Goal: Transaction & Acquisition: Register for event/course

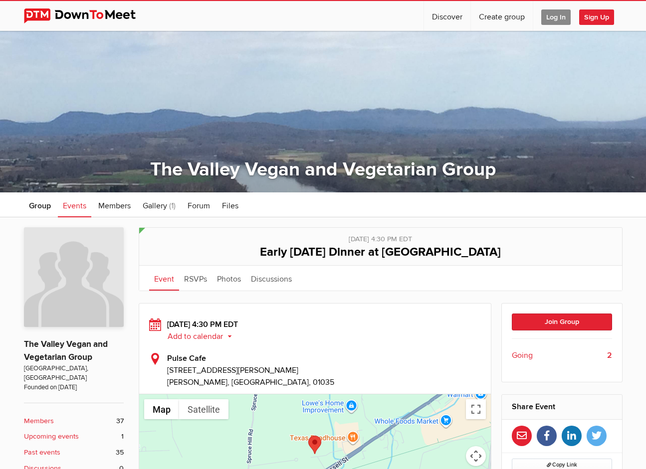
click at [556, 18] on span "Log In" at bounding box center [555, 16] width 29 height 15
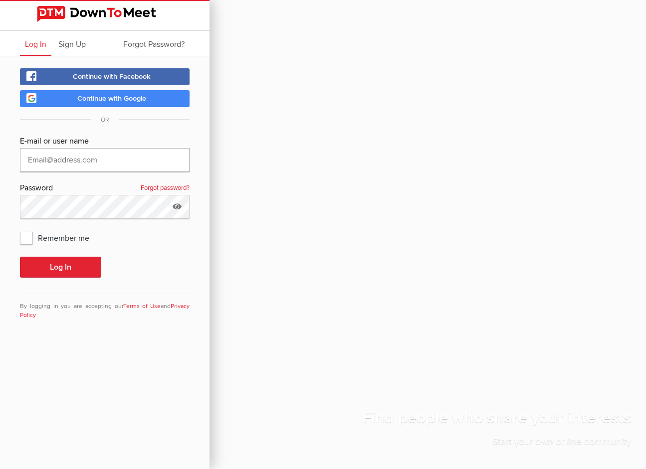
type input "[EMAIL_ADDRESS][DOMAIN_NAME]"
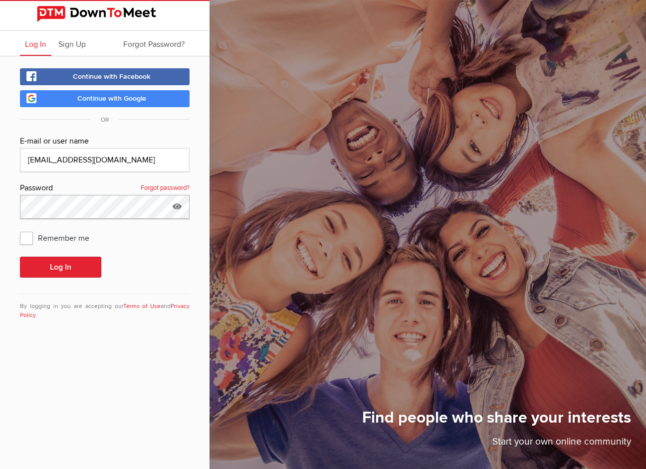
click at [60, 267] on button "Log In" at bounding box center [60, 267] width 81 height 21
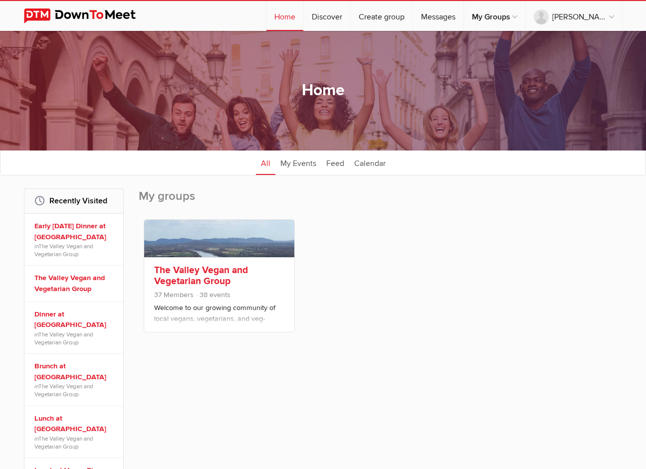
click at [201, 267] on link "The Valley Vegan and Vegetarian Group" at bounding box center [201, 275] width 94 height 23
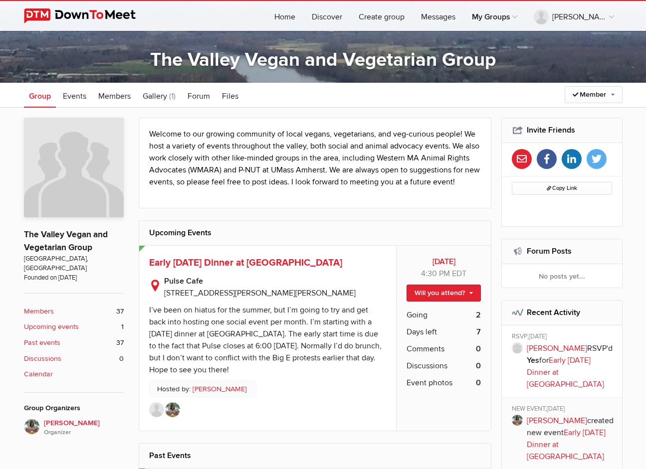
scroll to position [118, 0]
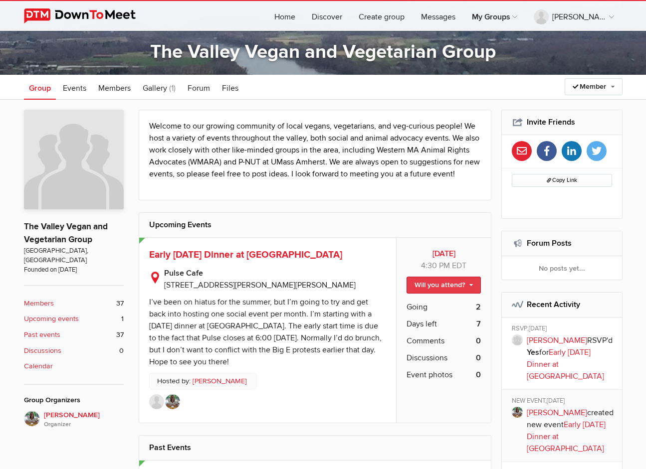
click at [472, 283] on link "Will you attend?" at bounding box center [443, 285] width 74 height 17
click at [435, 405] on div "[DATE] 4:30 PM EDT Will you attend? I'm going Not going Going 2 Days left 7 Com…" at bounding box center [443, 330] width 95 height 185
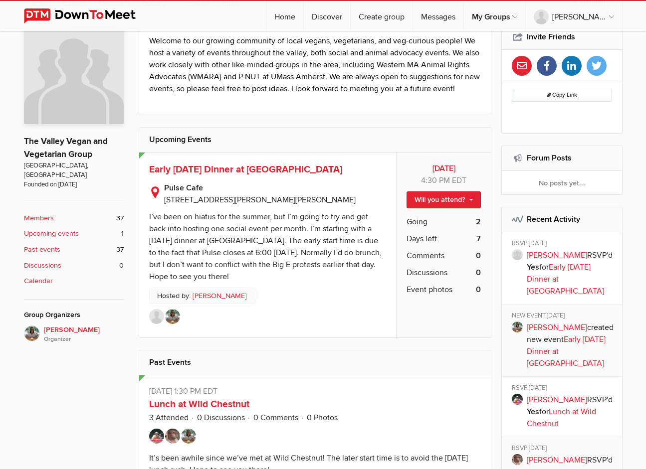
scroll to position [205, 0]
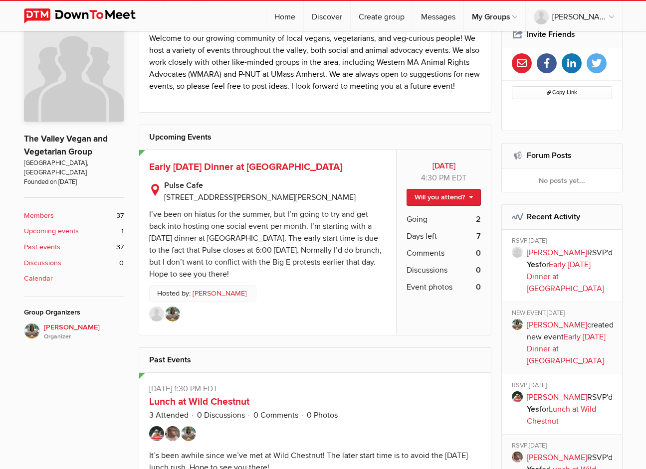
click at [244, 160] on h2 "Public event Anyone who has access to the group can see the event, description,…" at bounding box center [267, 167] width 237 height 14
click at [244, 166] on span "Early [DATE] Dinner at [GEOGRAPHIC_DATA]" at bounding box center [245, 167] width 193 height 12
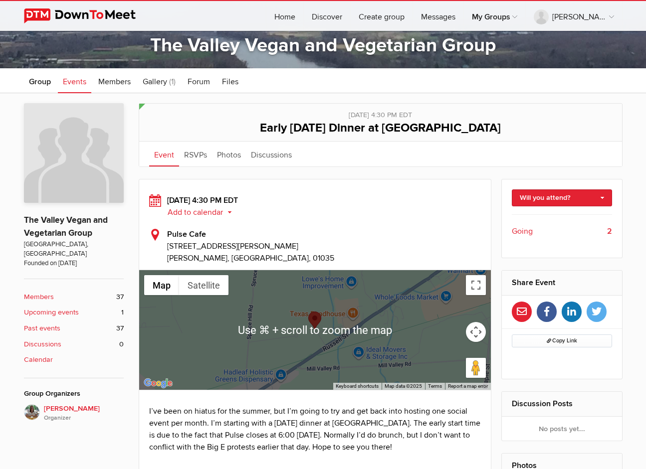
scroll to position [130, 0]
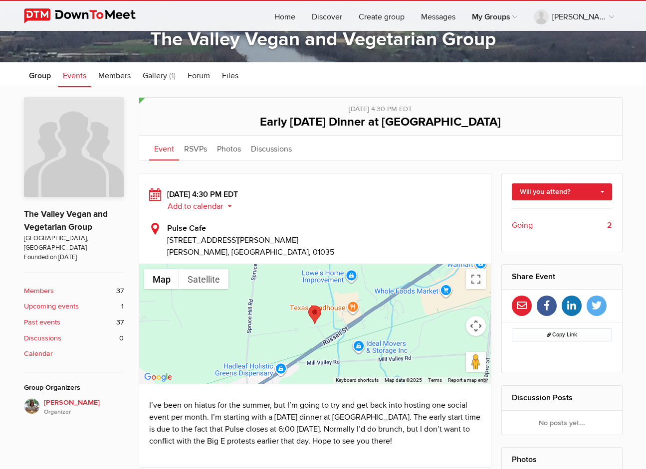
click at [524, 225] on span "Going" at bounding box center [522, 225] width 21 height 12
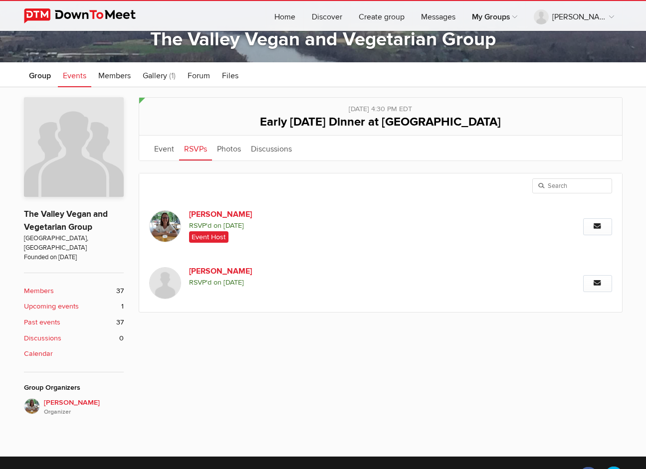
scroll to position [189, 0]
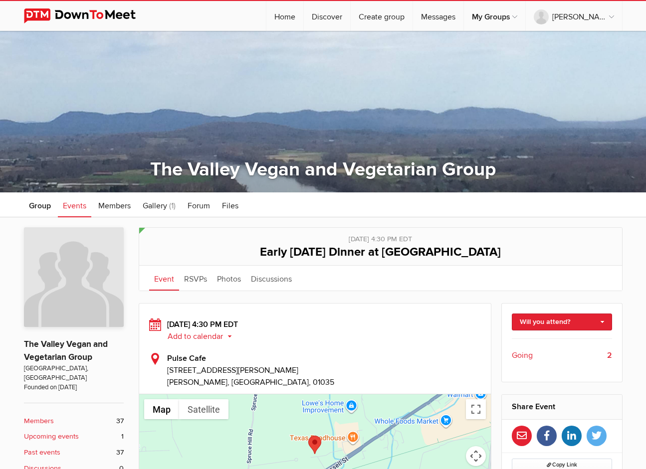
click at [213, 339] on button "Add to calendar" at bounding box center [203, 336] width 72 height 9
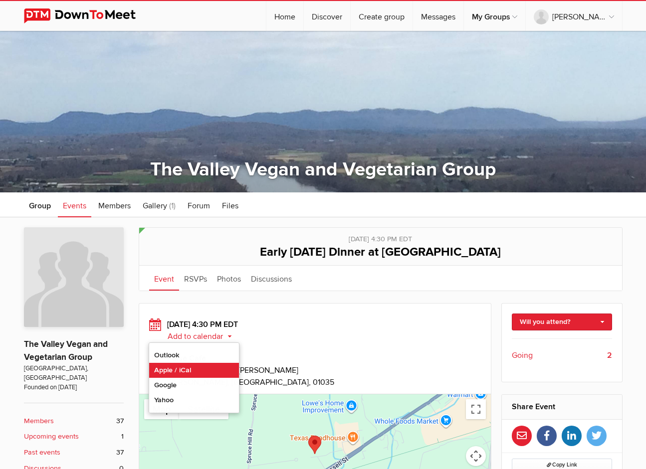
click at [181, 364] on link "Apple / iCal" at bounding box center [194, 370] width 90 height 15
